Goal: Information Seeking & Learning: Learn about a topic

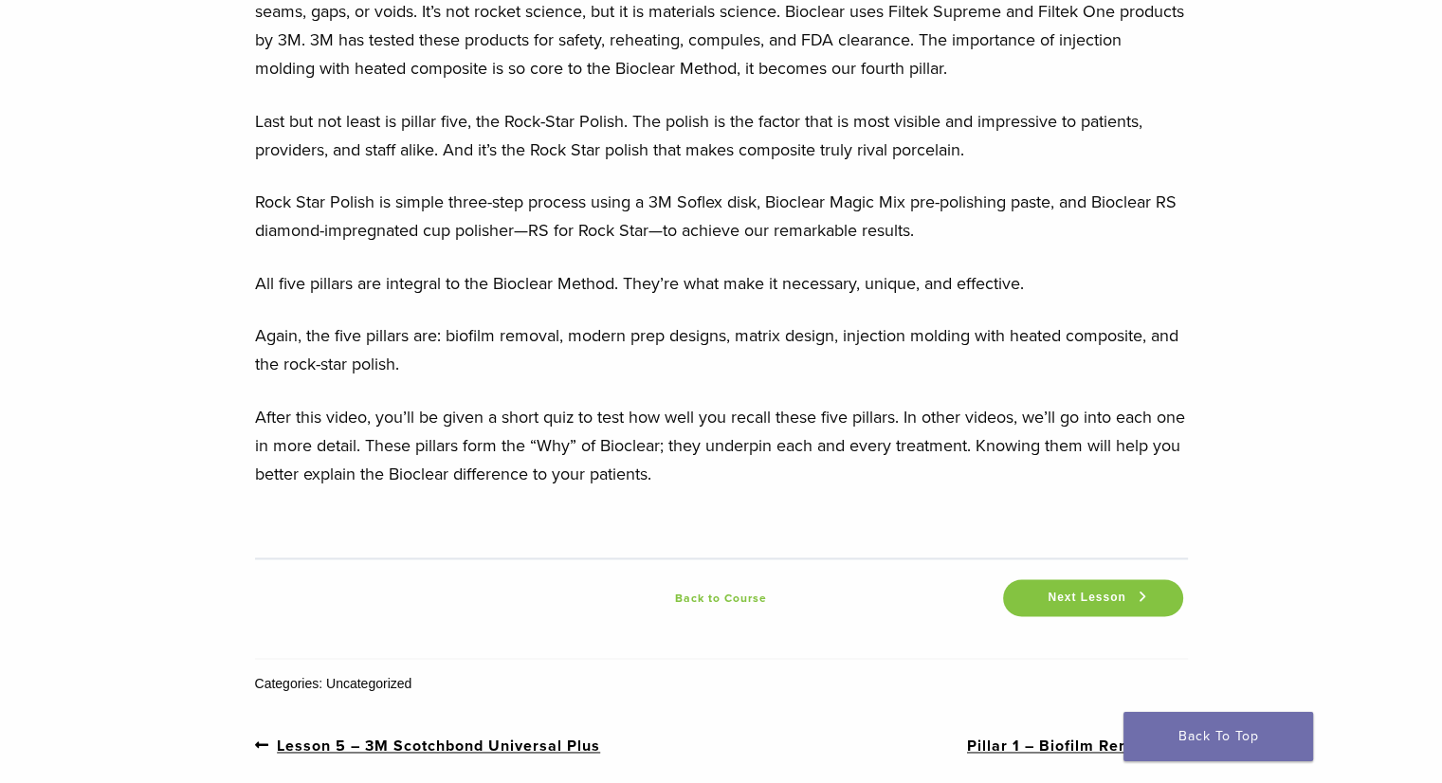
scroll to position [2654, 0]
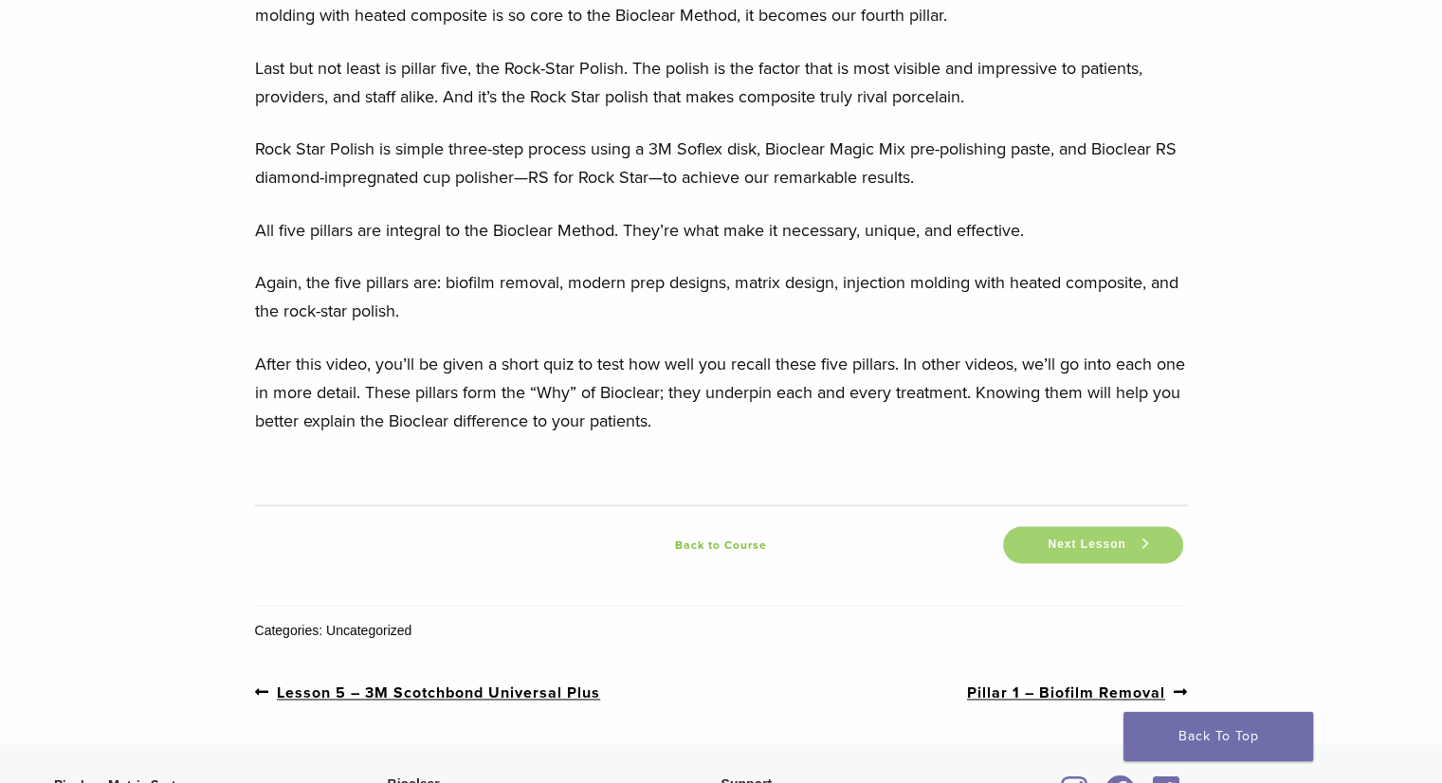
click at [1070, 532] on link "Next Lesson" at bounding box center [1093, 544] width 180 height 37
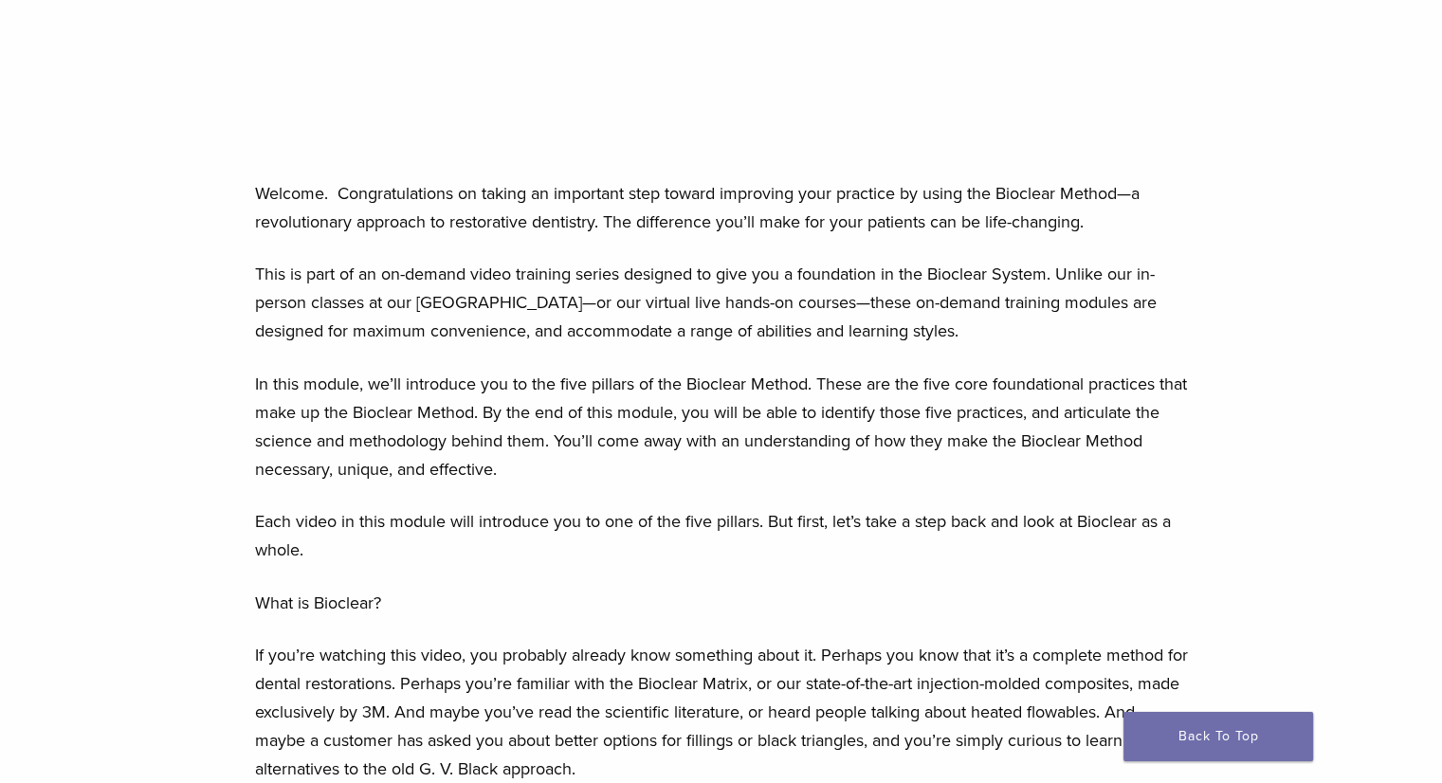
scroll to position [663, 0]
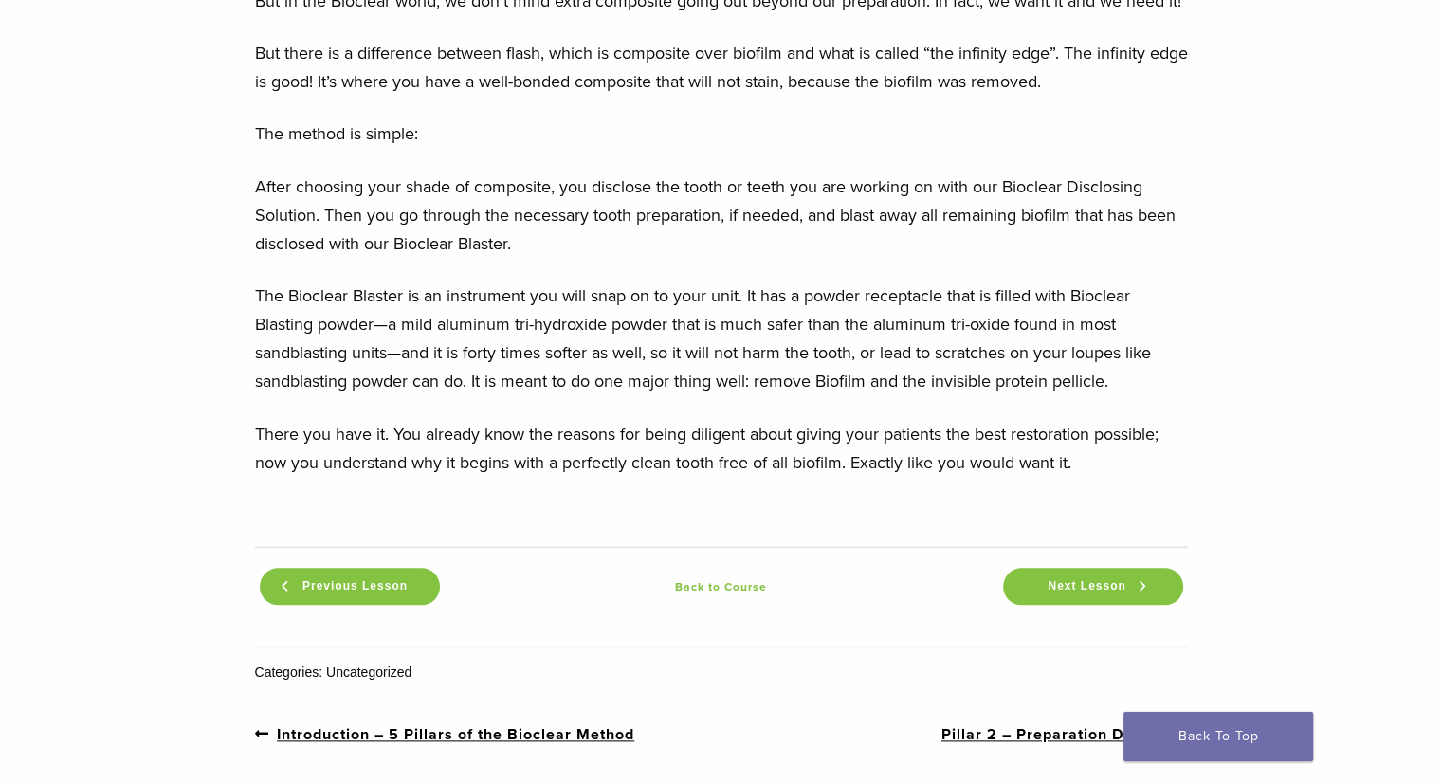
scroll to position [2085, 0]
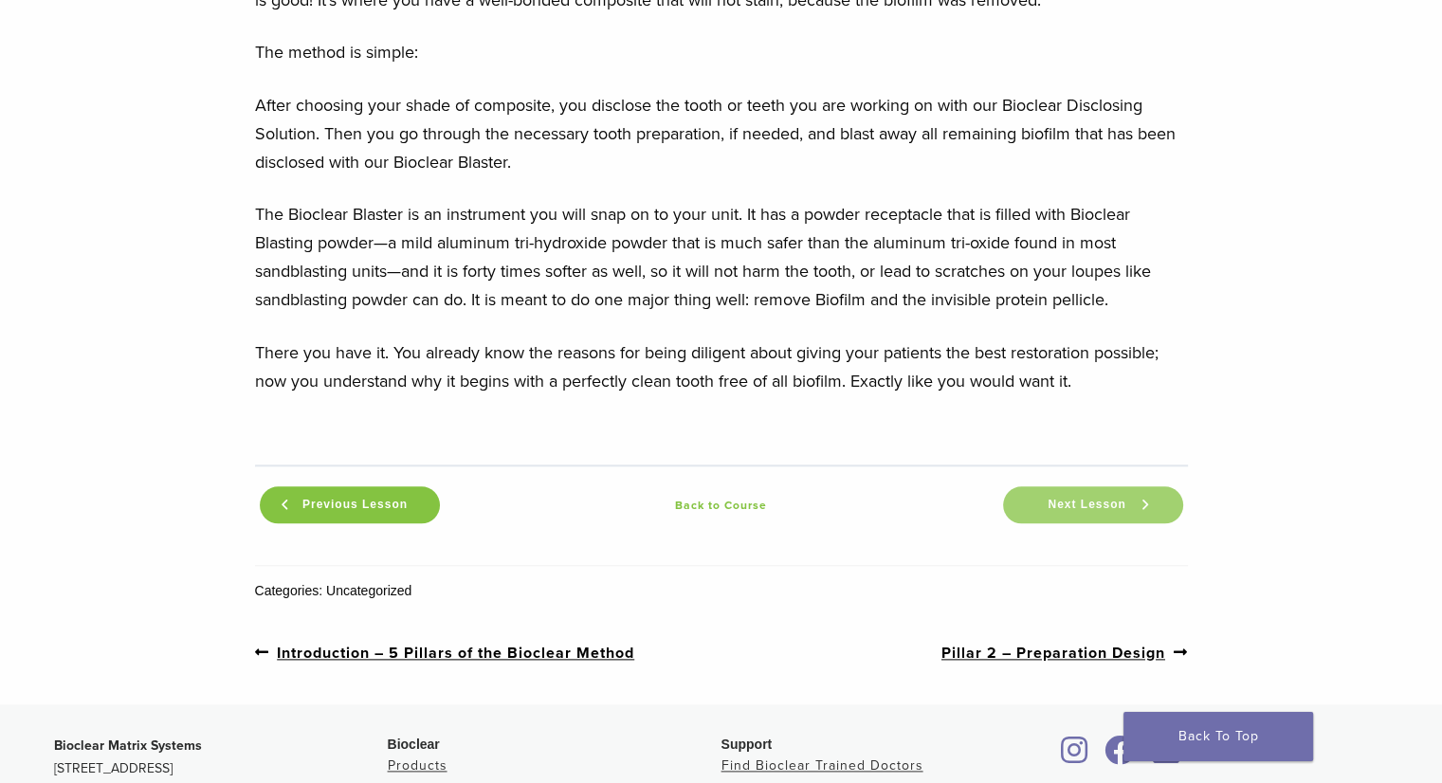
click at [1056, 512] on span "Next Lesson" at bounding box center [1086, 505] width 100 height 14
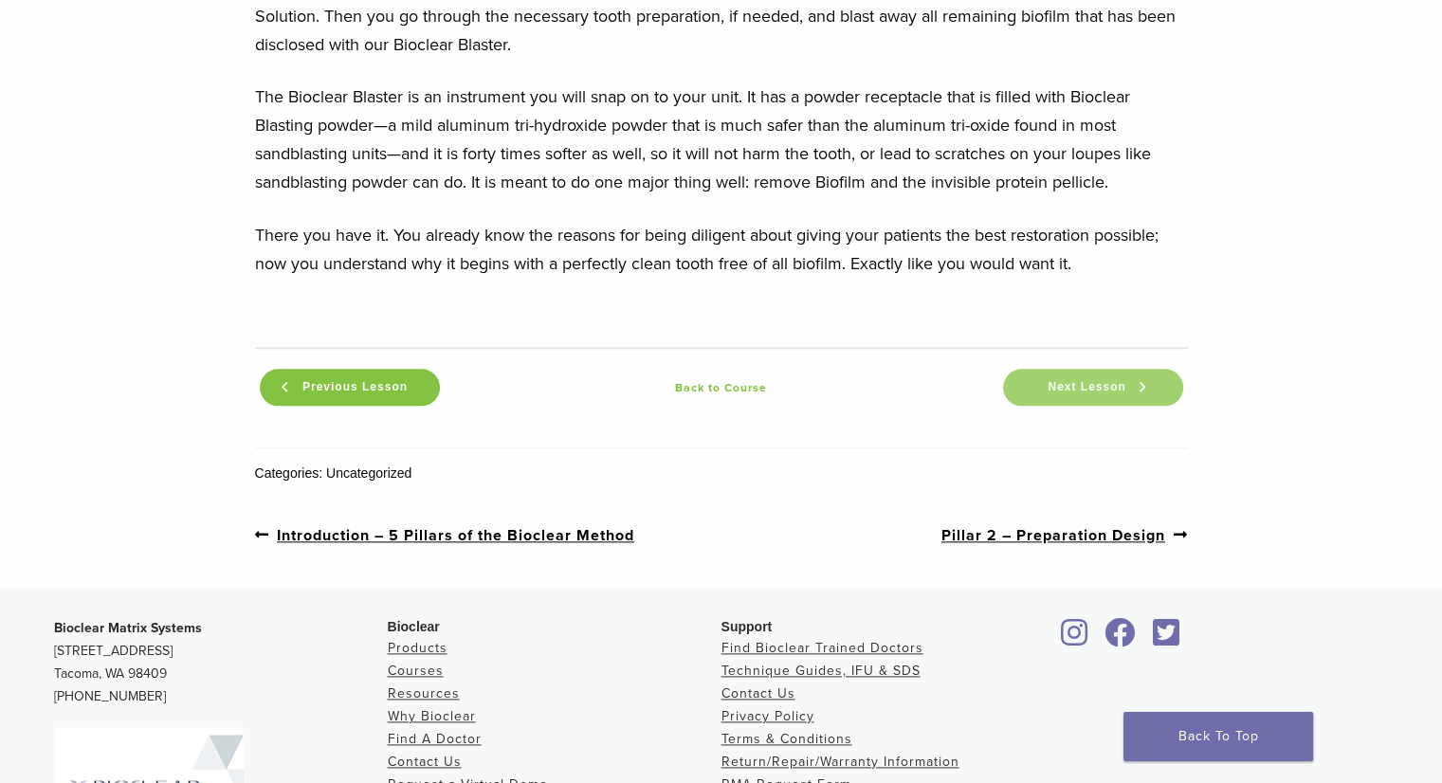
scroll to position [2275, 0]
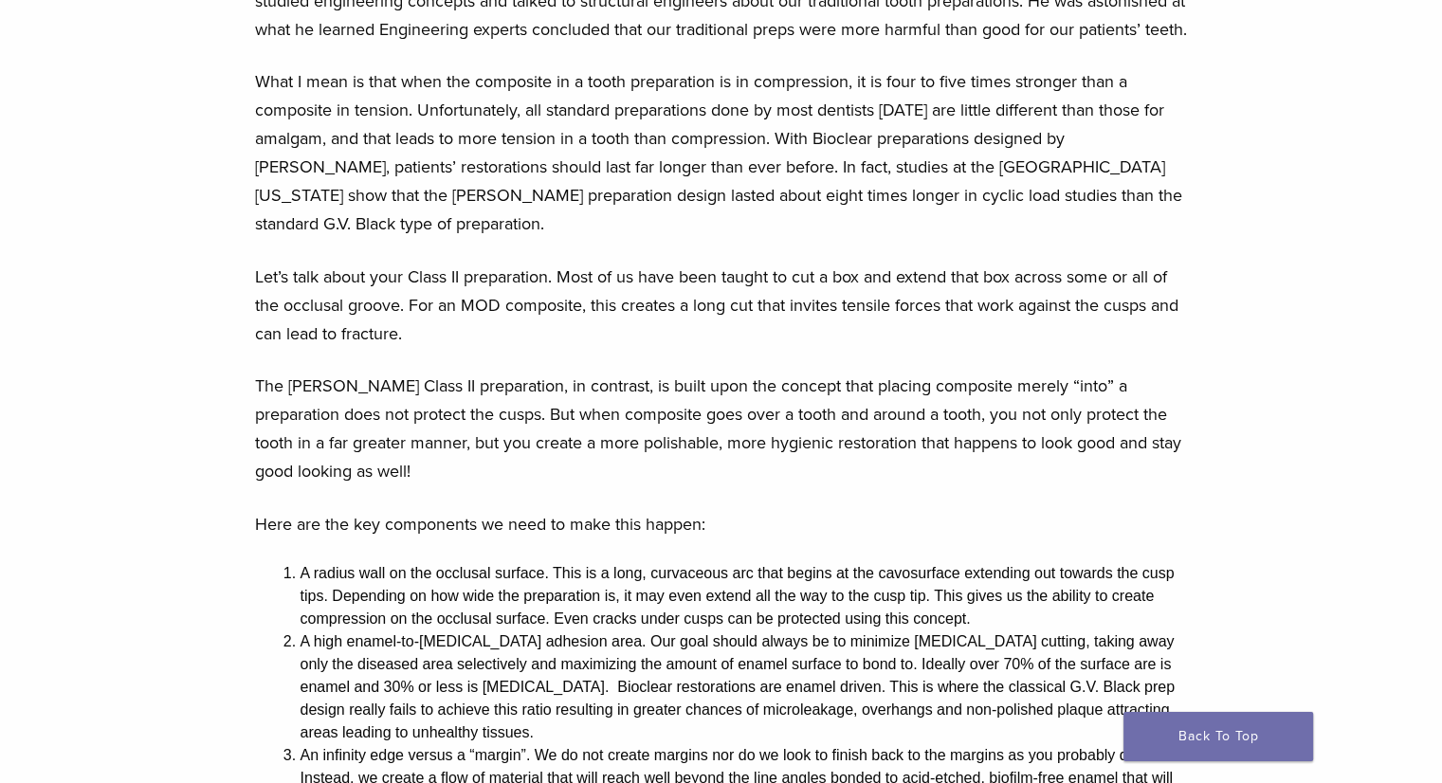
scroll to position [1232, 0]
click at [218, 426] on div "Section builder not enabled for post $post_id The 5 Pillars of the Bioclear Met…" at bounding box center [721, 187] width 1442 height 2555
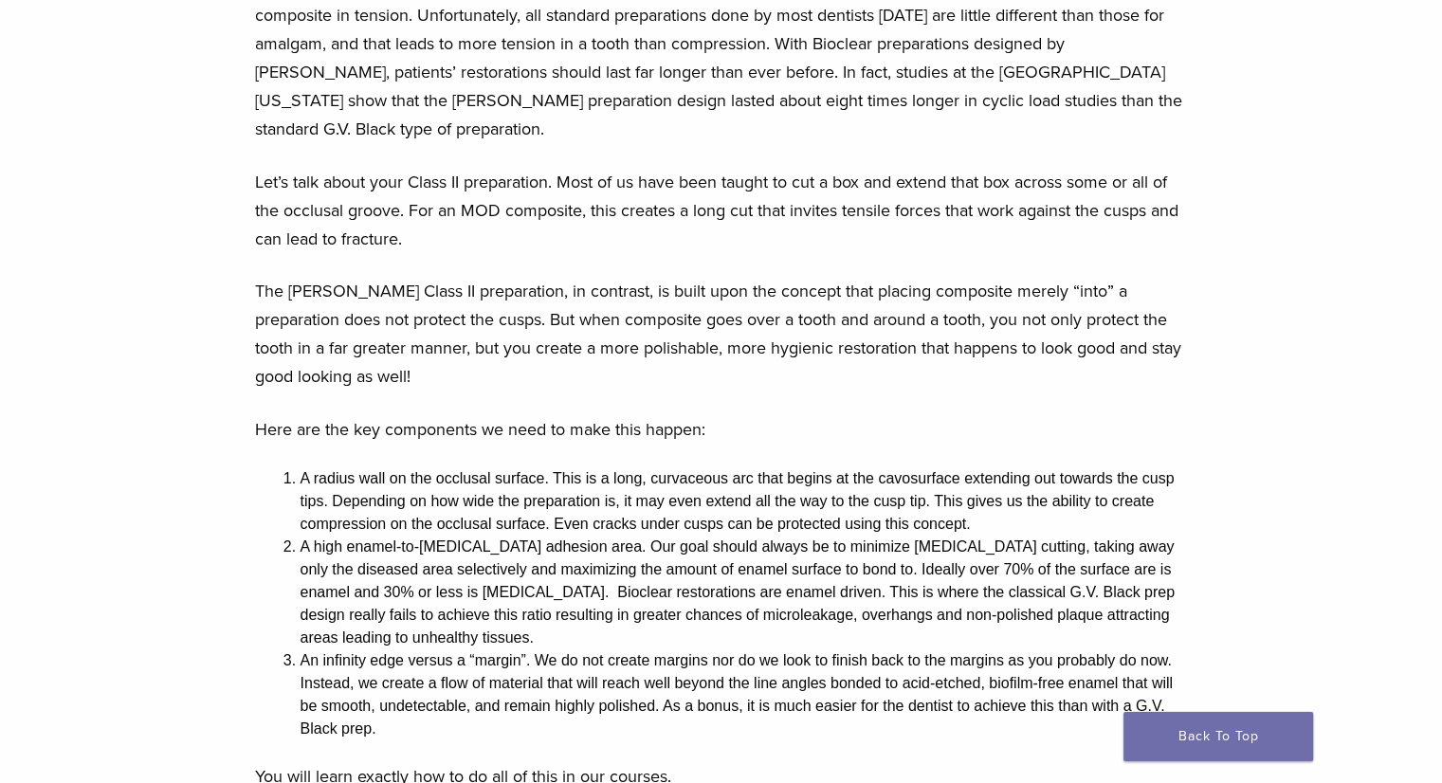
scroll to position [1422, 0]
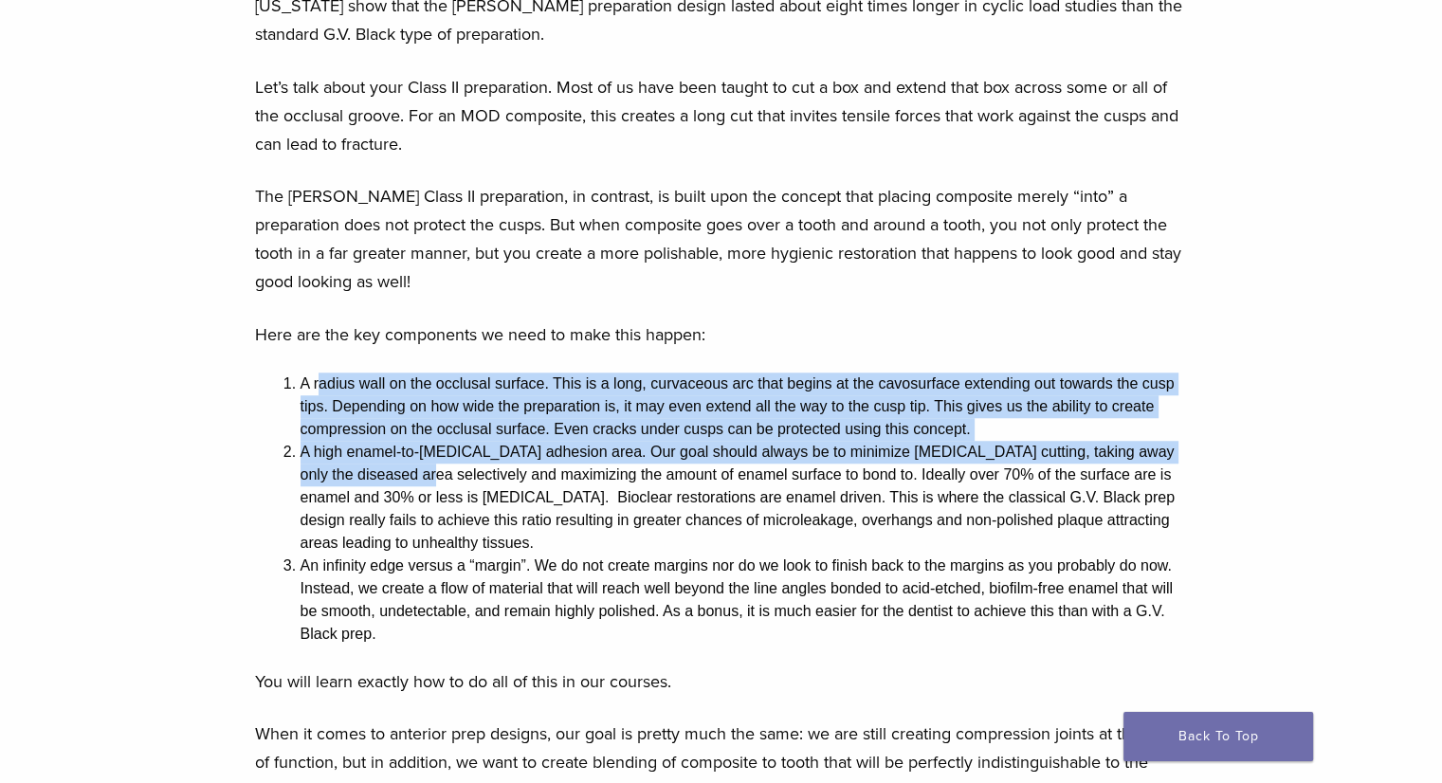
drag, startPoint x: 323, startPoint y: 395, endPoint x: 378, endPoint y: 480, distance: 100.7
click at [378, 480] on ol "A radius wall on the occlusal surface. This is a long, curvaceous arc that begi…" at bounding box center [743, 508] width 887 height 273
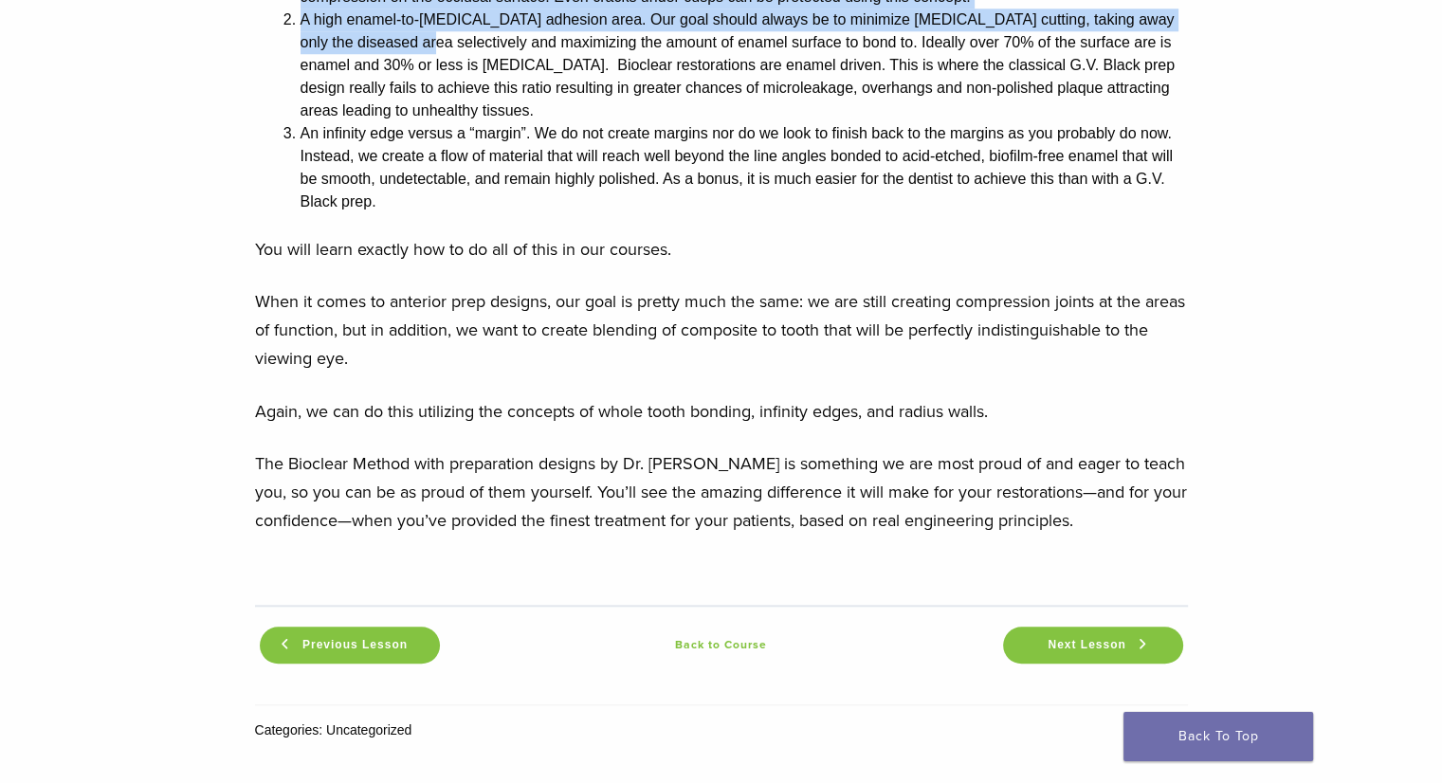
scroll to position [1990, 0]
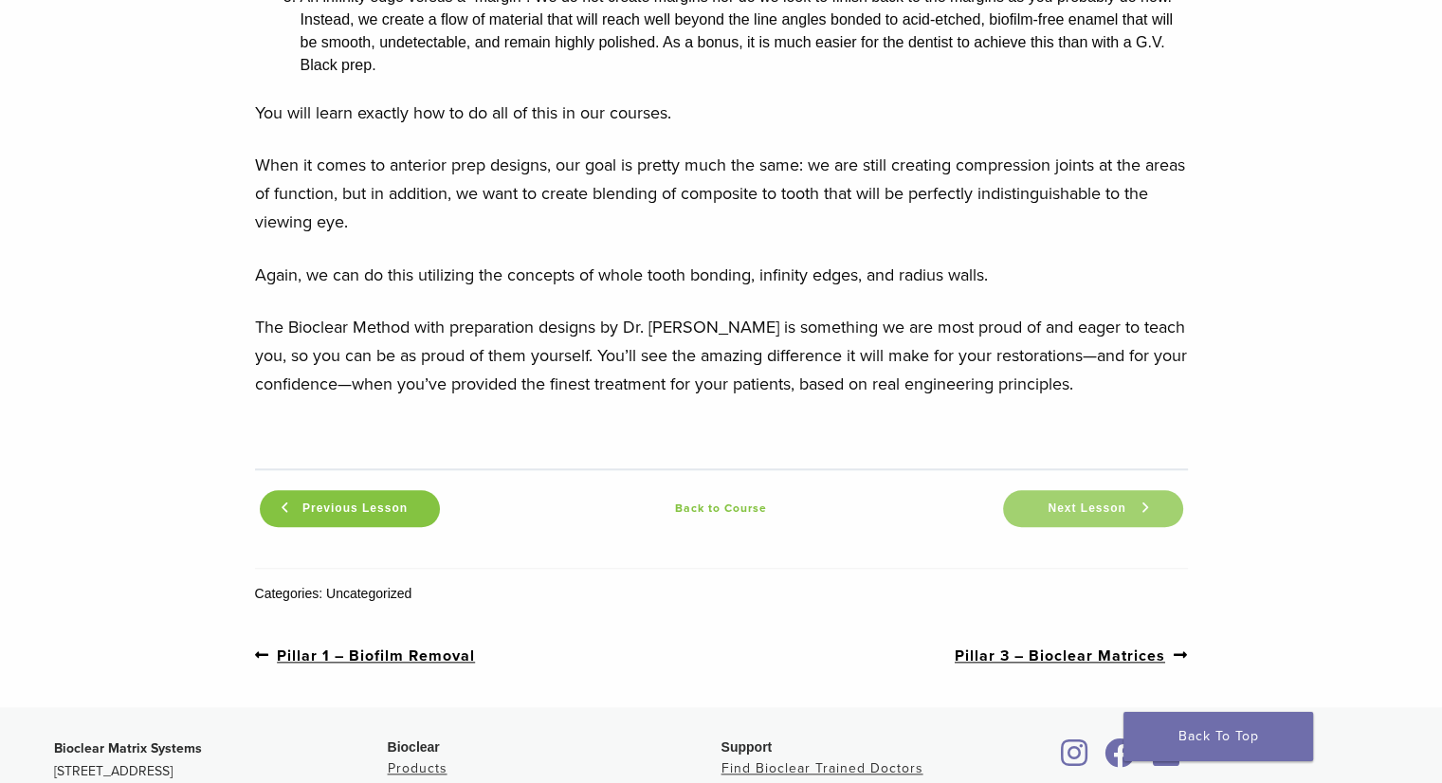
click at [1046, 501] on span "Next Lesson" at bounding box center [1086, 508] width 100 height 14
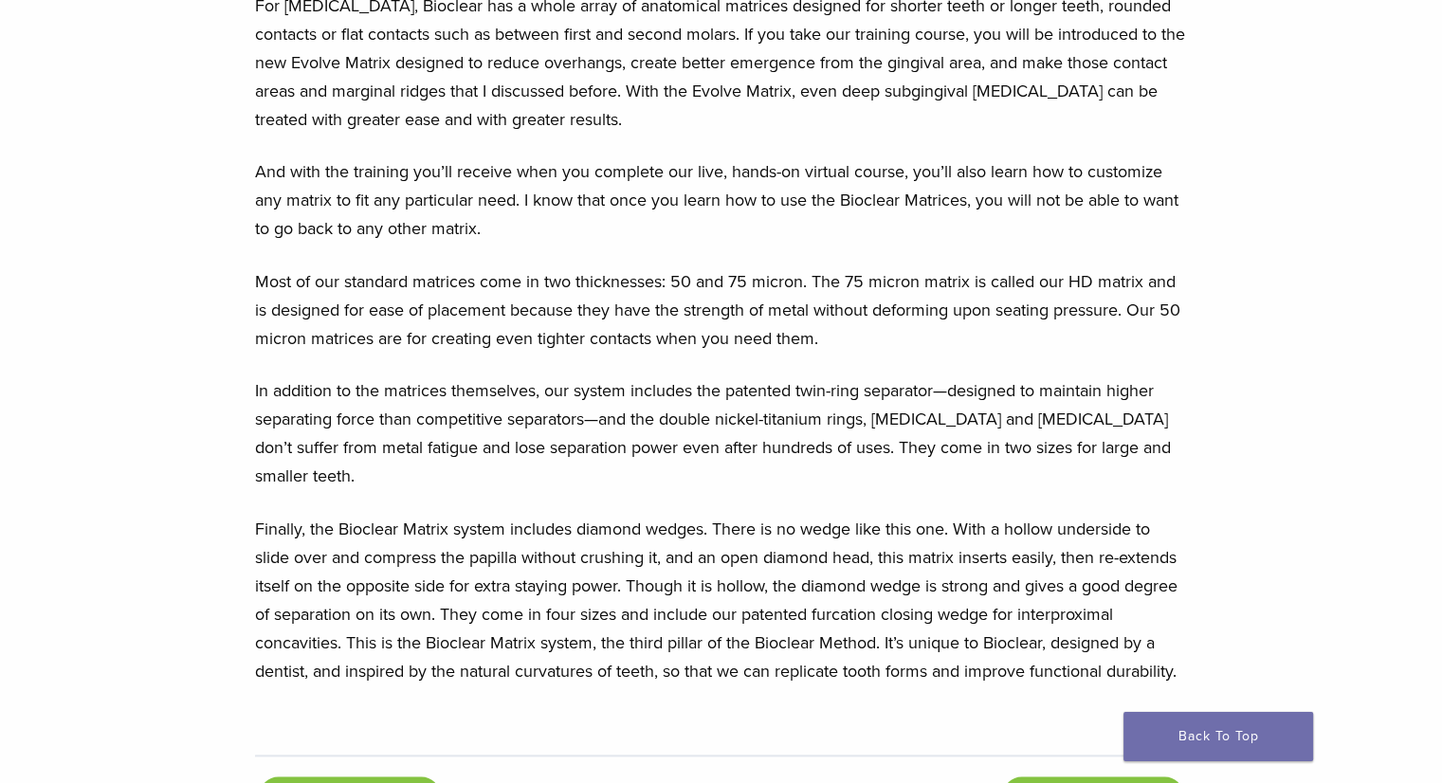
scroll to position [2432, 0]
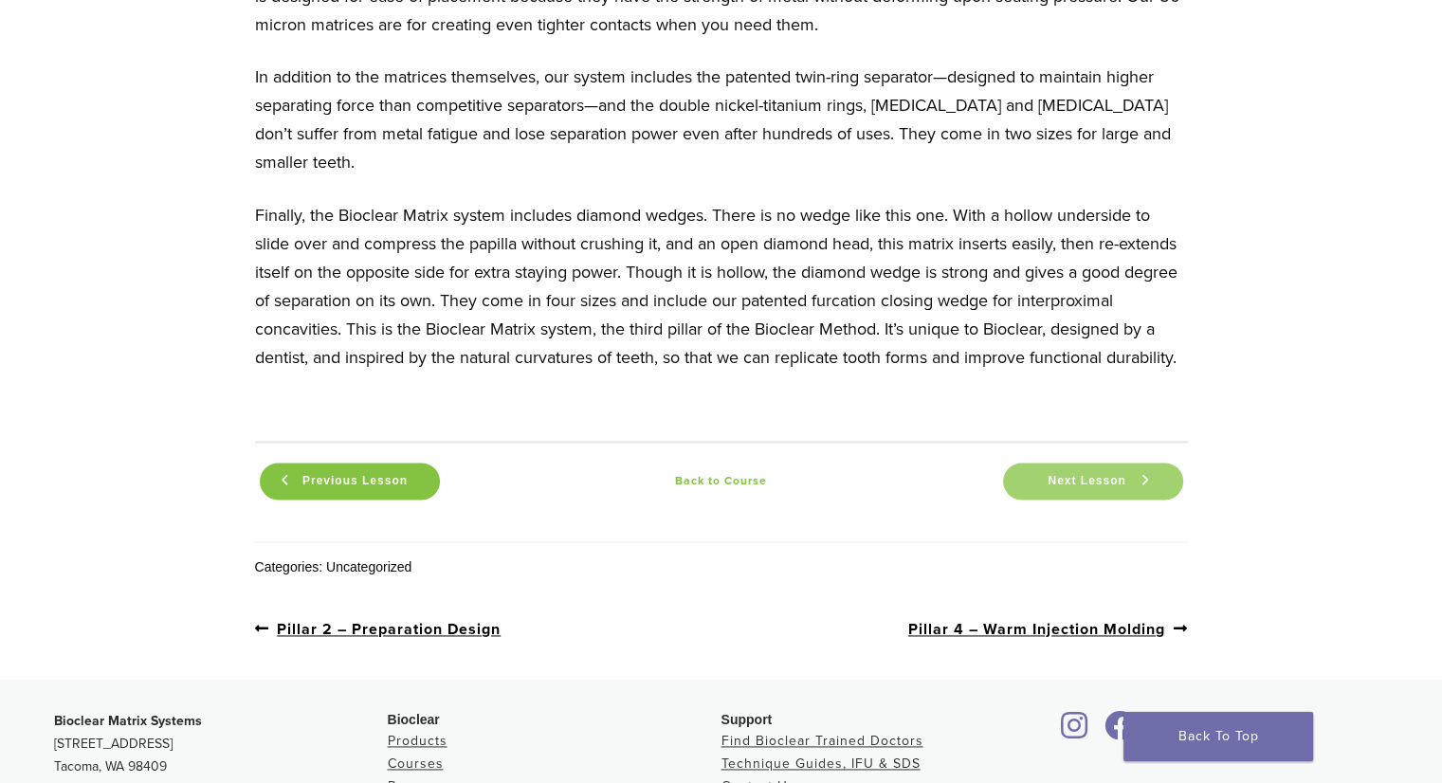
click at [1102, 462] on link "Next Lesson" at bounding box center [1093, 480] width 180 height 37
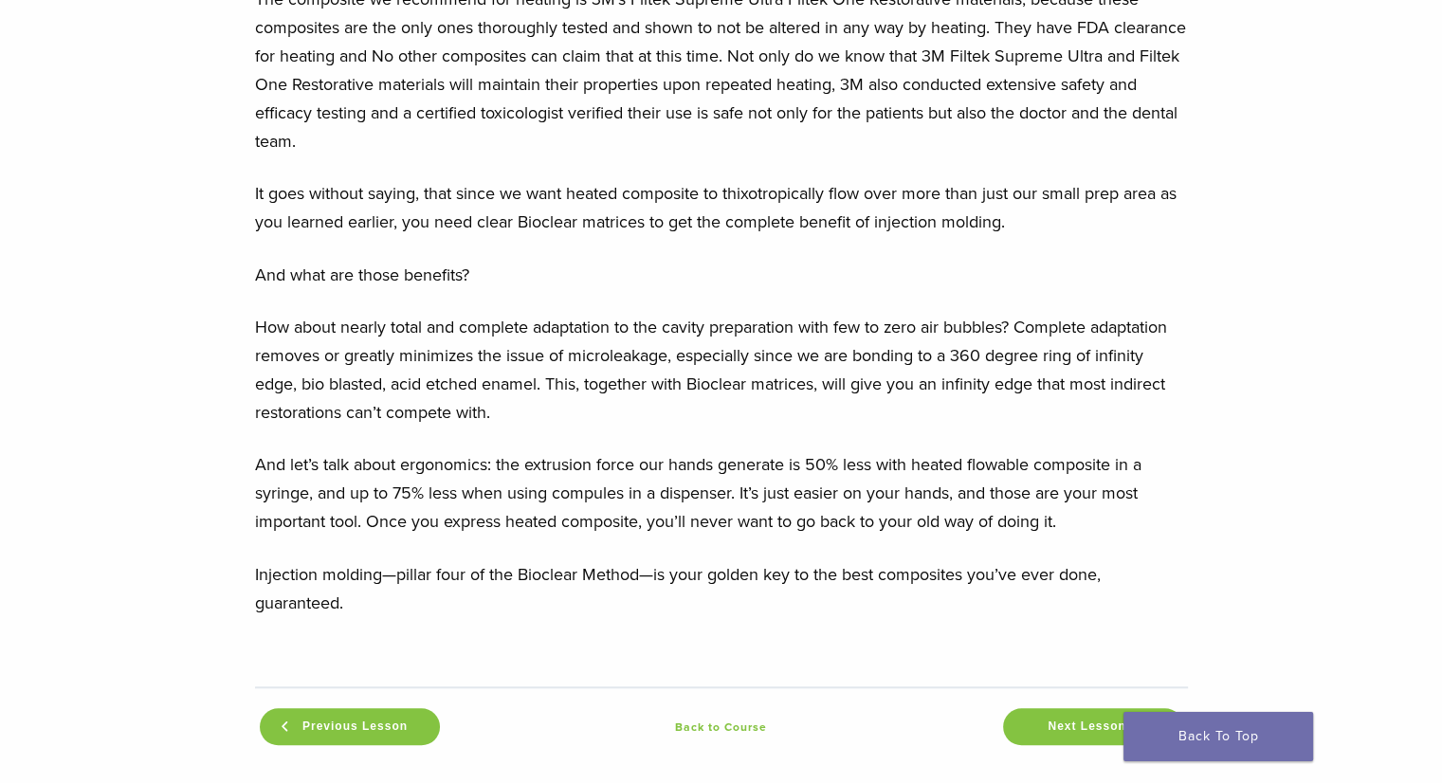
scroll to position [1706, 0]
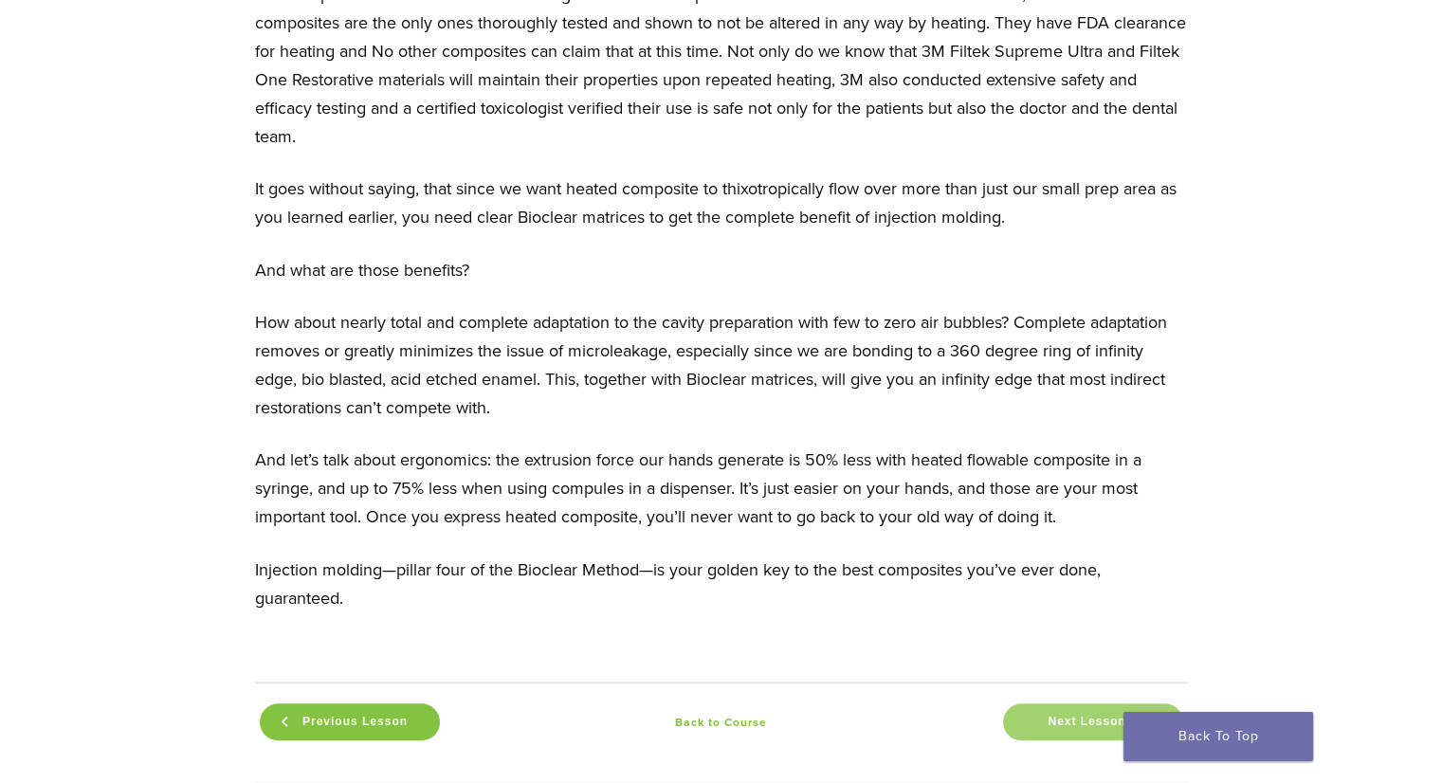
click at [1041, 710] on link "Next Lesson" at bounding box center [1093, 721] width 180 height 37
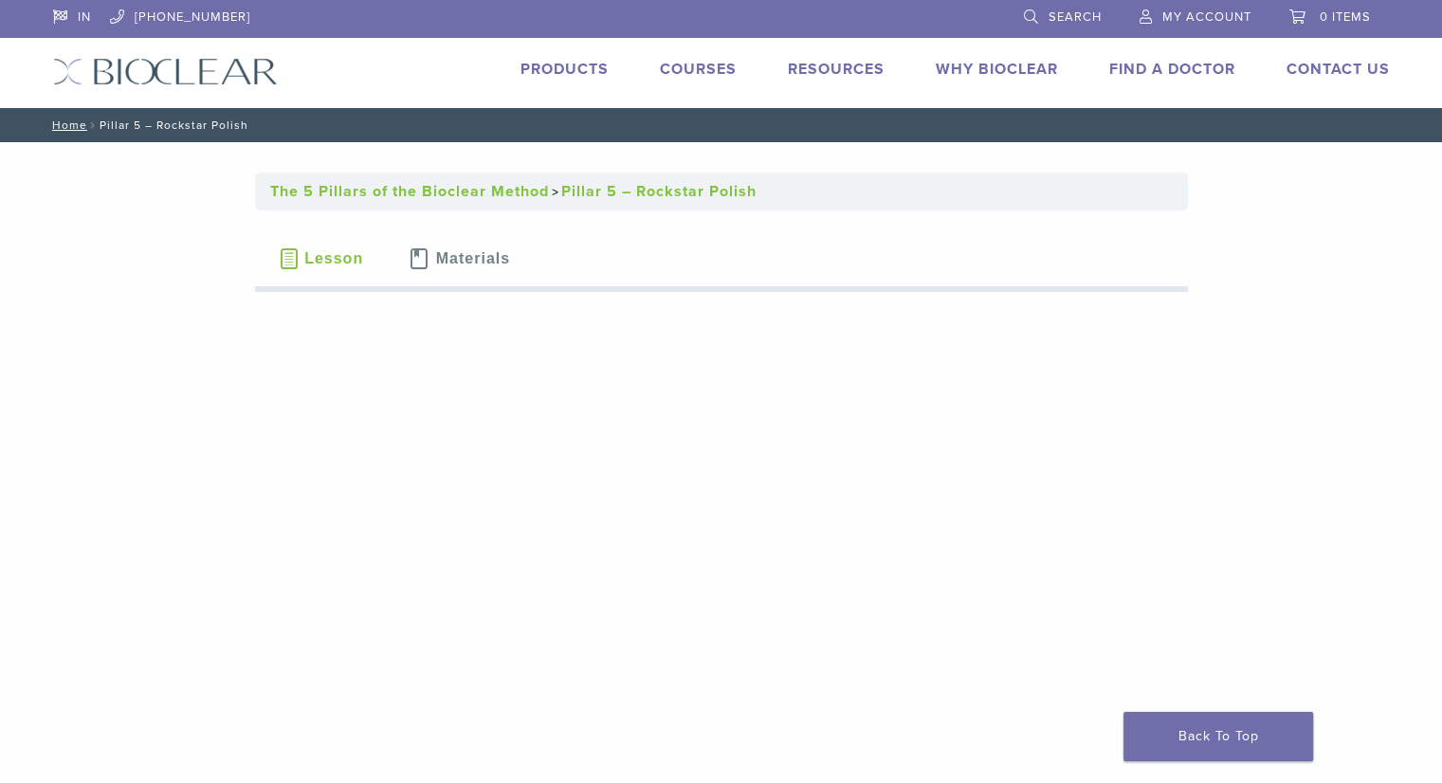
click at [549, 67] on link "Products" at bounding box center [564, 69] width 88 height 19
